Goal: Use online tool/utility: Use online tool/utility

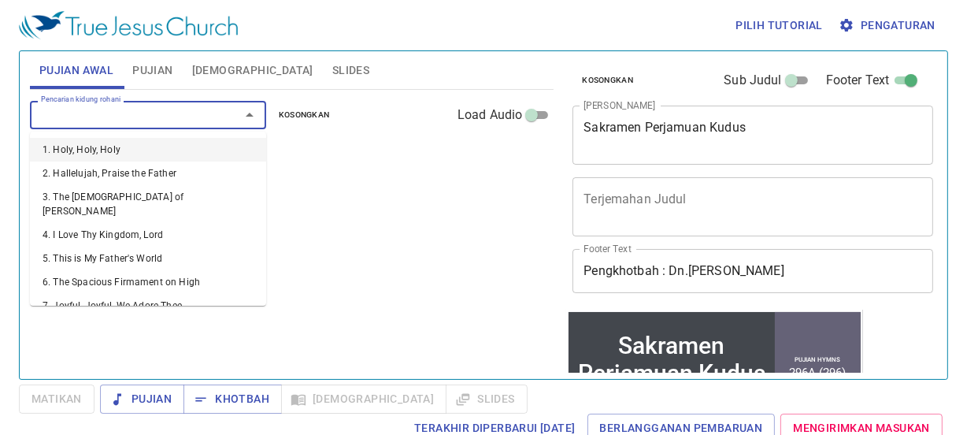
click at [180, 114] on input "Pencarian kidung rohani" at bounding box center [125, 114] width 180 height 18
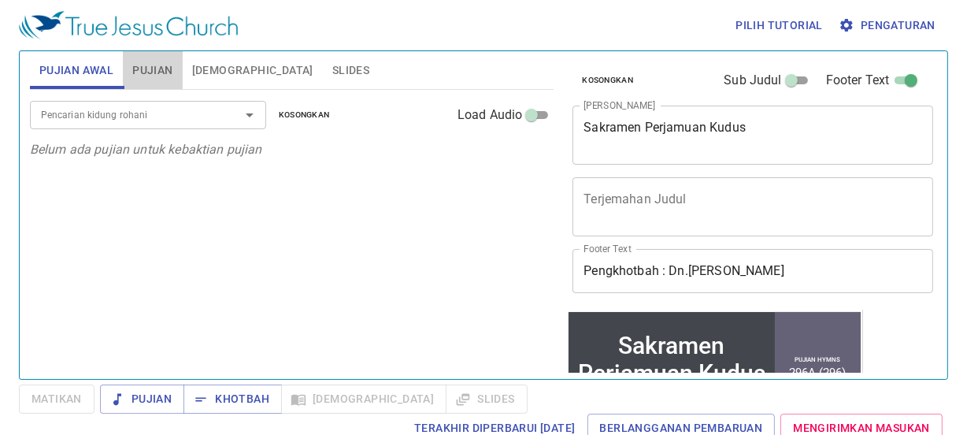
click at [147, 70] on span "Pujian" at bounding box center [152, 71] width 40 height 20
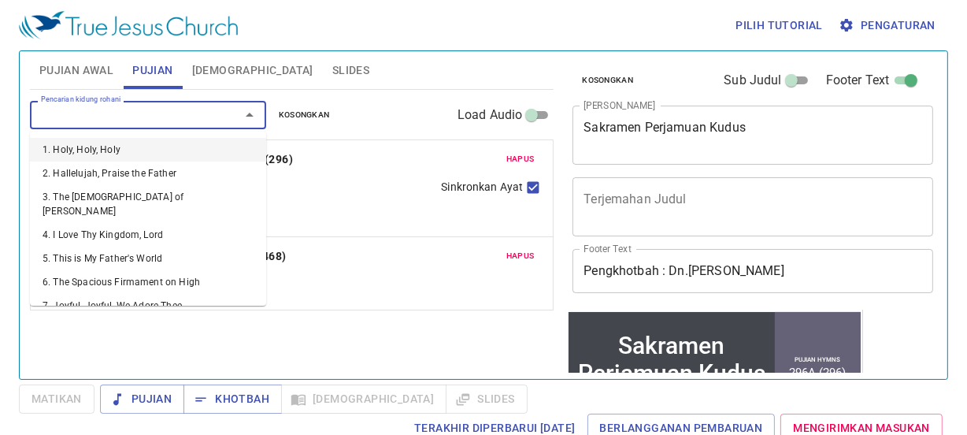
click at [149, 121] on input "Pencarian kidung rohani" at bounding box center [125, 114] width 180 height 18
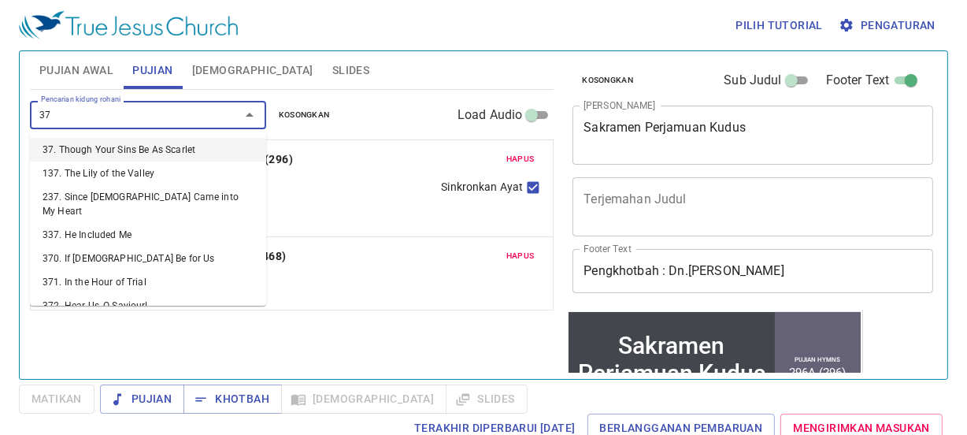
type input "377"
type input "378"
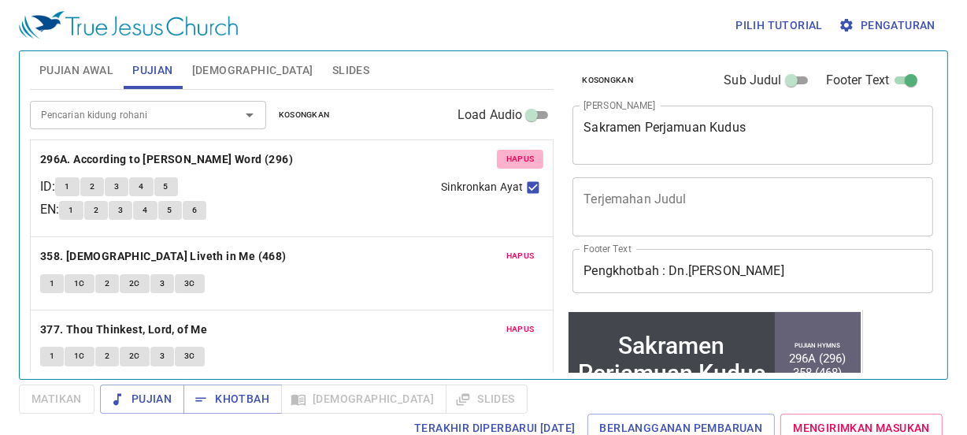
click at [513, 152] on span "Hapus" at bounding box center [520, 159] width 28 height 14
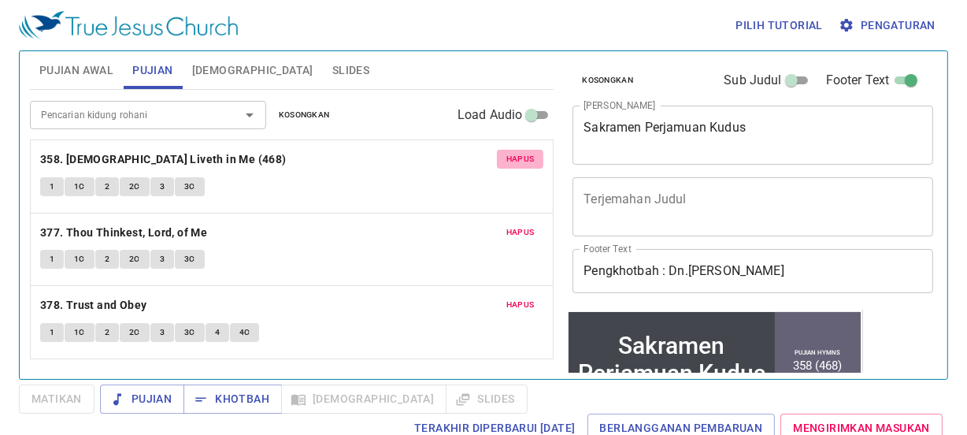
click at [513, 152] on span "Hapus" at bounding box center [520, 159] width 28 height 14
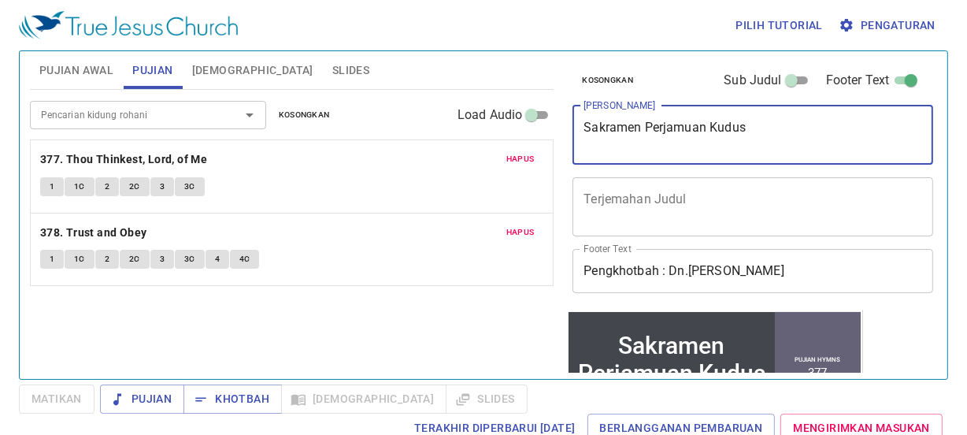
drag, startPoint x: 803, startPoint y: 123, endPoint x: 520, endPoint y: 112, distance: 282.8
click at [520, 112] on div "Pujian Awal Pujian Alkitab Slides Pencarian kidung rohani Pencarian kidung roha…" at bounding box center [483, 208] width 919 height 327
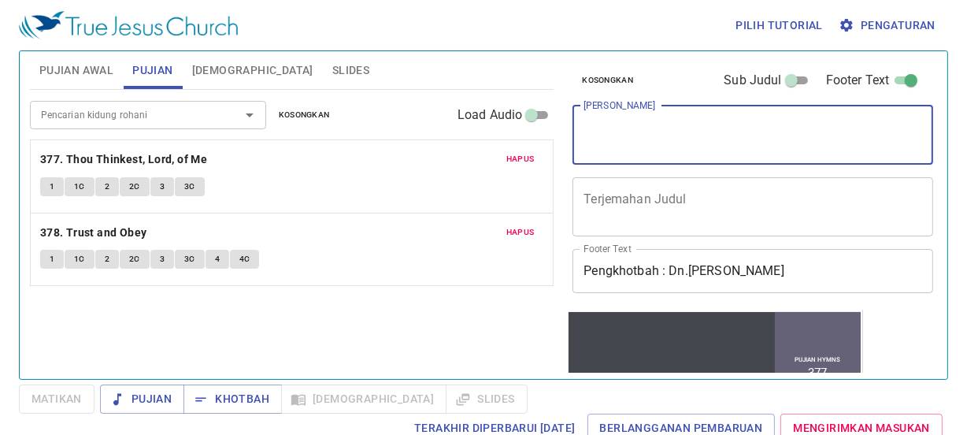
type textarea "j"
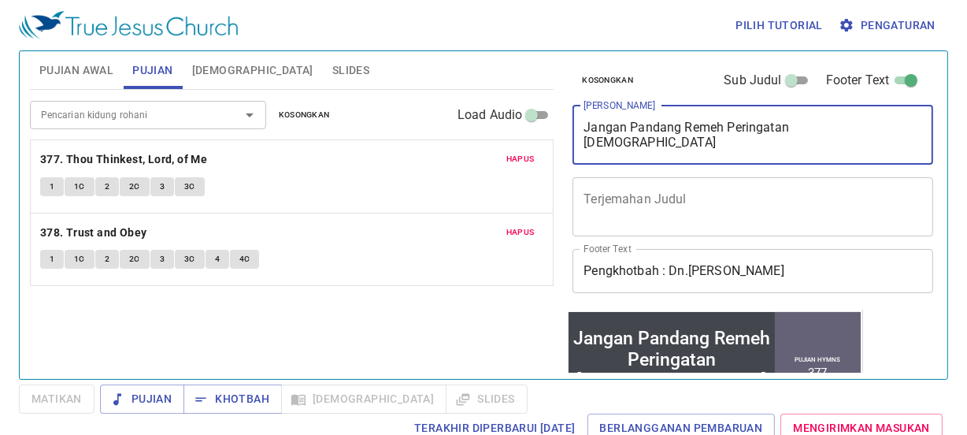
type textarea "Jangan Pandang Remeh Peringatan [DEMOGRAPHIC_DATA]"
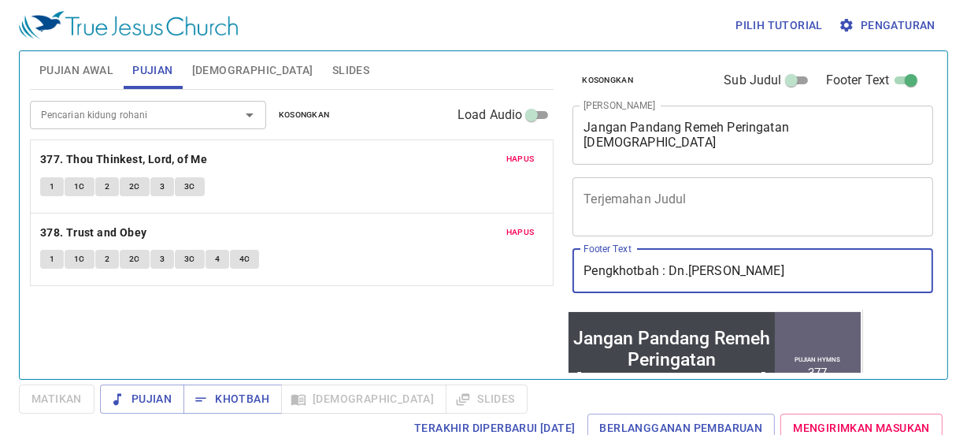
drag, startPoint x: 782, startPoint y: 276, endPoint x: 668, endPoint y: 278, distance: 114.2
click at [668, 278] on input "Pengkhotbah : Dn.Philip Lunggoi" at bounding box center [752, 271] width 361 height 44
type input "Pengkhotbah : P"
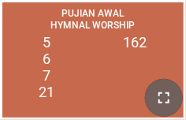
click at [168, 98] on icon "button" at bounding box center [163, 97] width 19 height 19
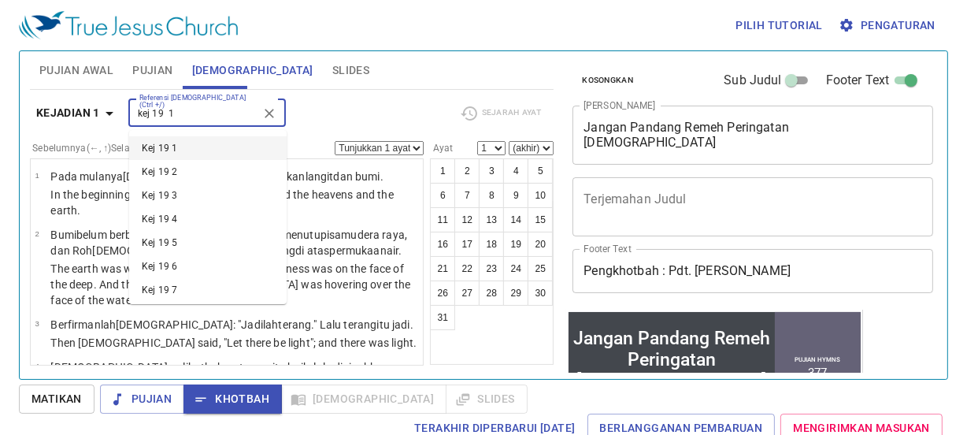
type input "kej 19 14"
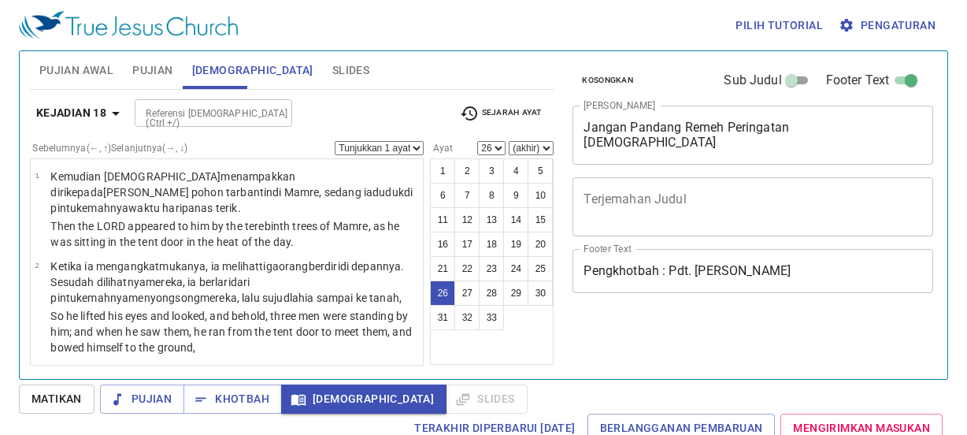
select select "26"
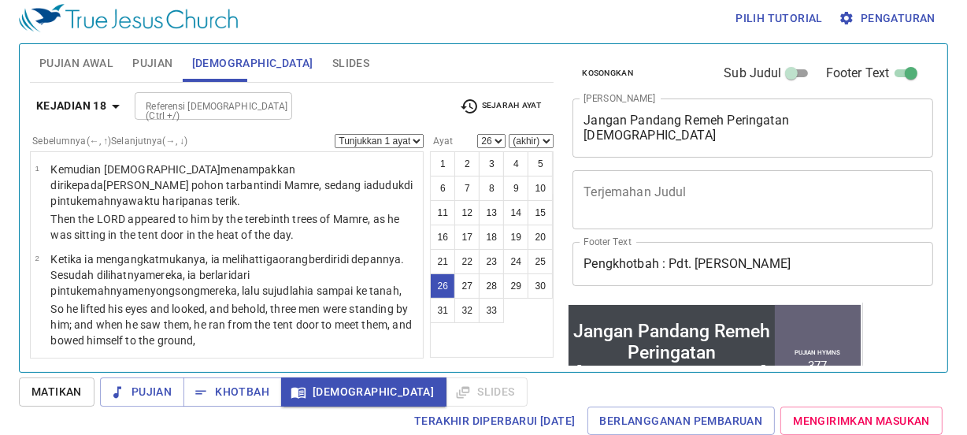
scroll to position [2247, 0]
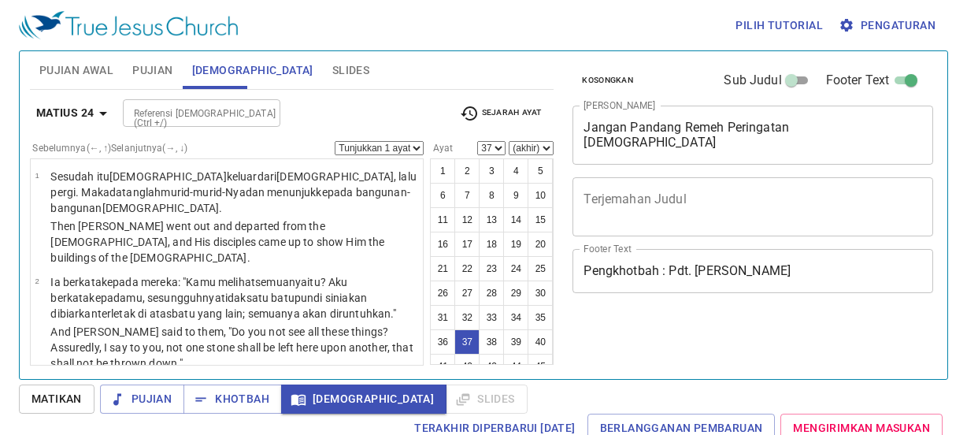
select select "37"
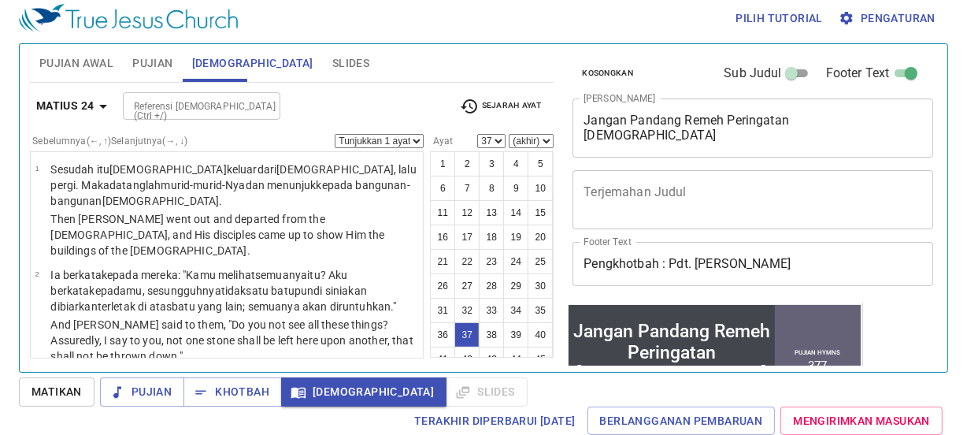
scroll to position [2747, 0]
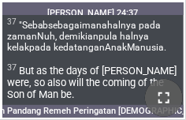
click at [169, 102] on icon "button" at bounding box center [163, 97] width 11 height 11
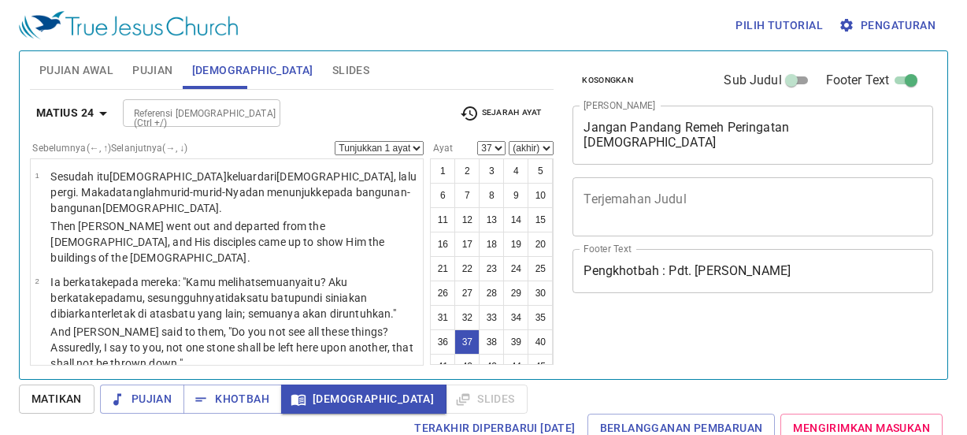
select select "37"
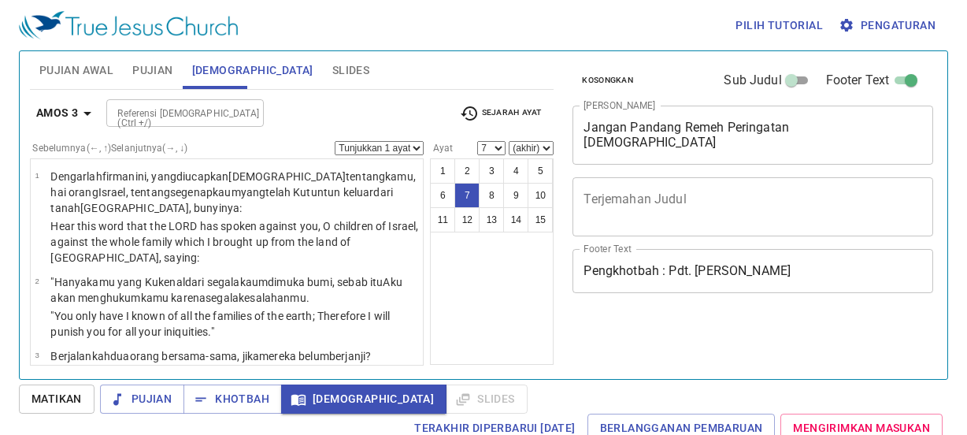
select select "7"
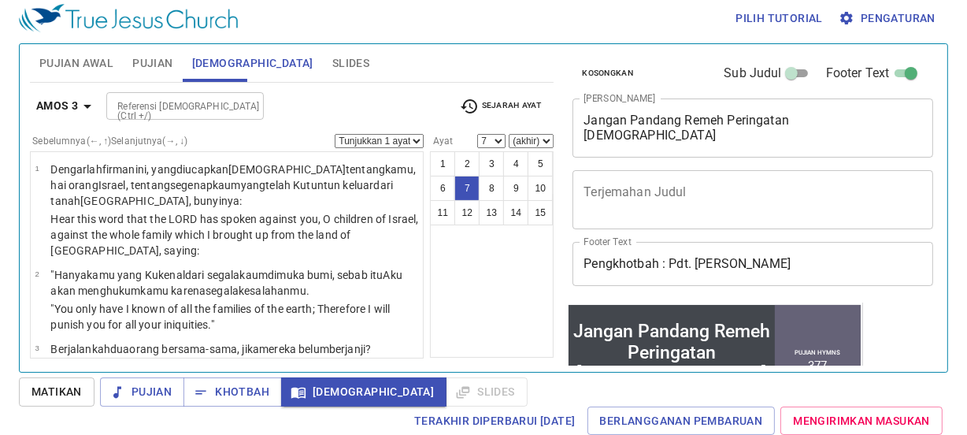
scroll to position [432, 0]
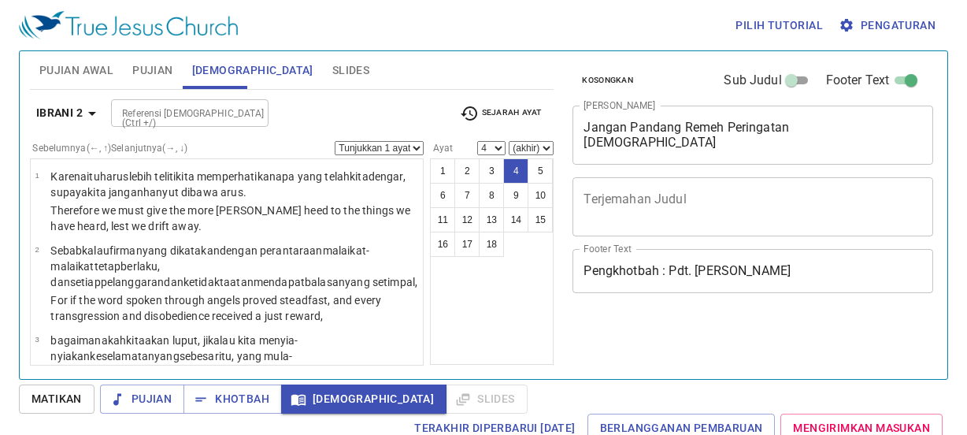
select select "4"
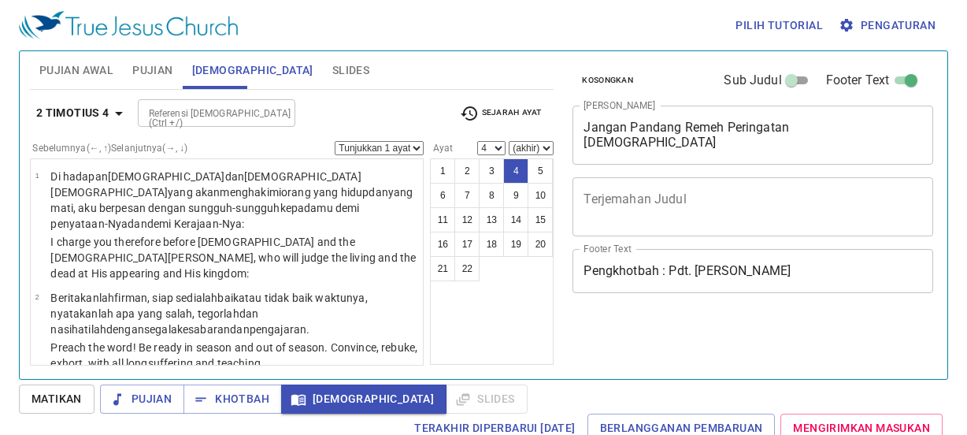
select select "4"
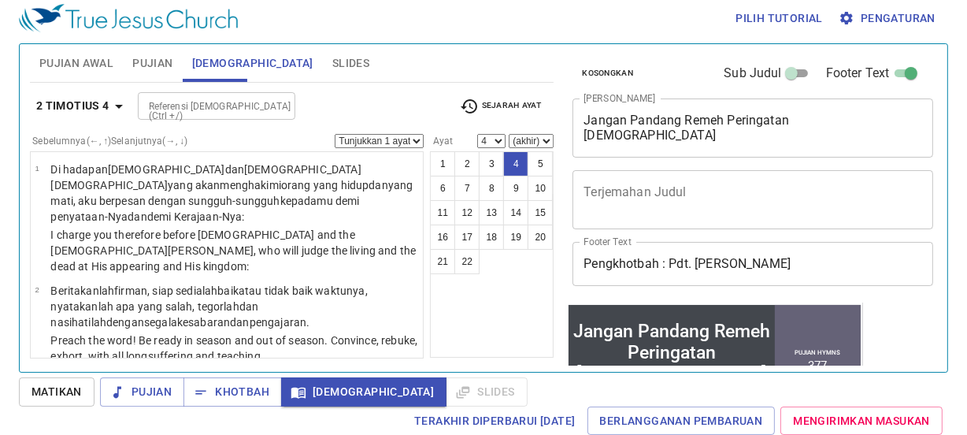
scroll to position [225, 0]
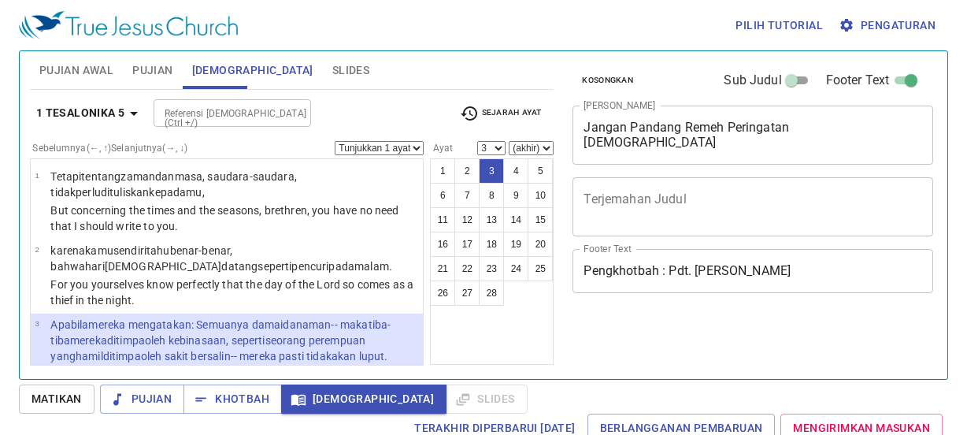
select select "3"
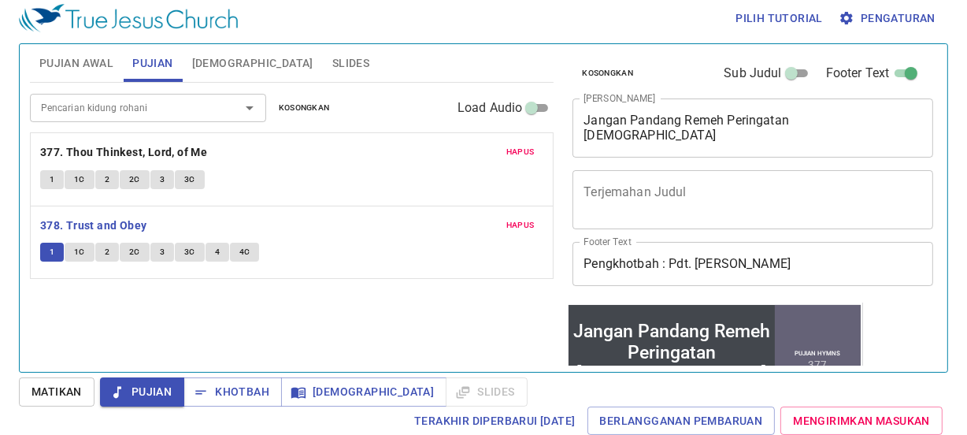
scroll to position [7, 0]
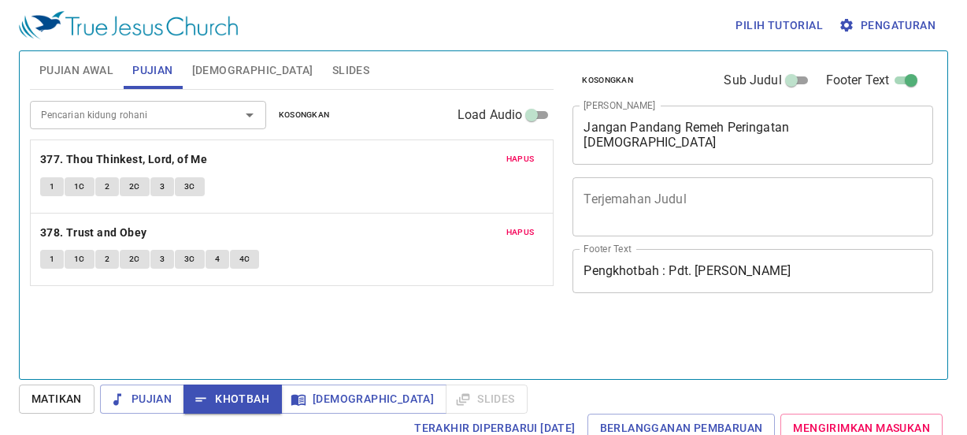
scroll to position [7, 0]
